Goal: Navigation & Orientation: Find specific page/section

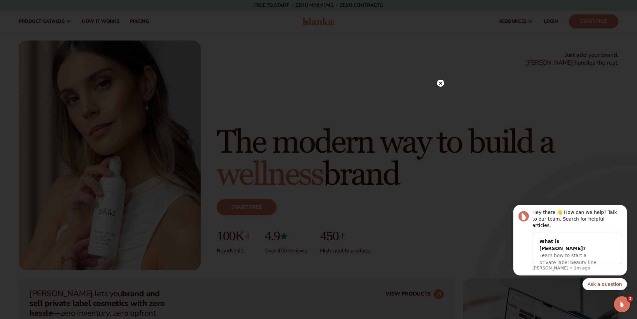
click at [437, 84] on circle at bounding box center [440, 83] width 7 height 7
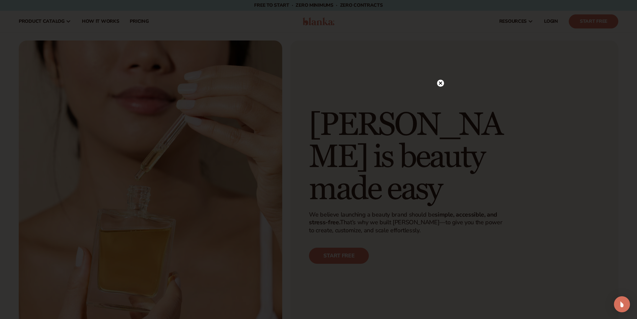
drag, startPoint x: 443, startPoint y: 84, endPoint x: 451, endPoint y: 77, distance: 10.6
click at [444, 84] on circle at bounding box center [440, 83] width 7 height 7
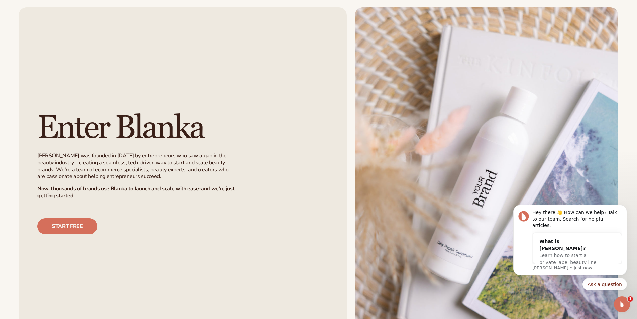
scroll to position [926, 0]
